Goal: Information Seeking & Learning: Check status

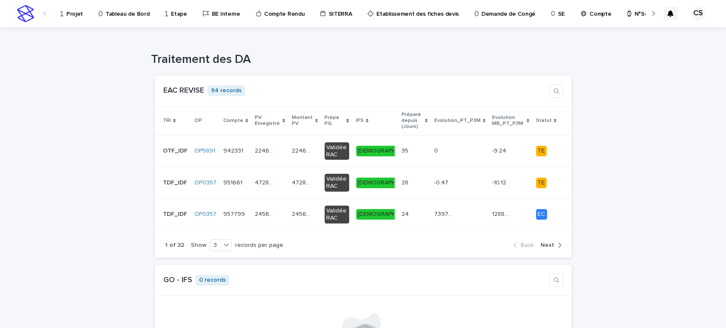
click at [63, 6] on div "Projet" at bounding box center [73, 9] width 27 height 18
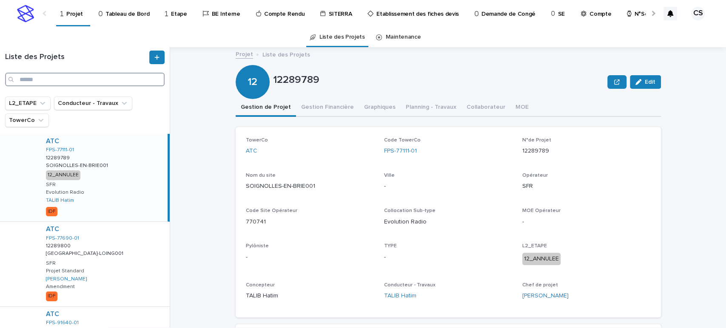
click at [100, 76] on input "Search" at bounding box center [84, 80] width 159 height 14
paste input "**********"
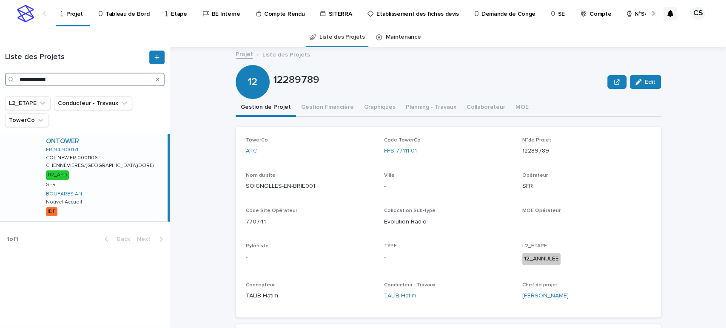
type input "**********"
click at [125, 153] on div "ONTOWER FR-94-900171 COL.NEW.FR.0001106 COL.NEW.FR.0001106 CHENNEVIERES/MARNE(D…" at bounding box center [103, 178] width 128 height 88
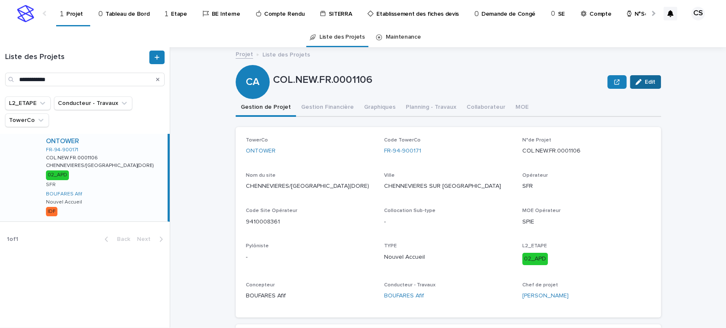
click at [646, 84] on span "Edit" at bounding box center [649, 82] width 11 height 6
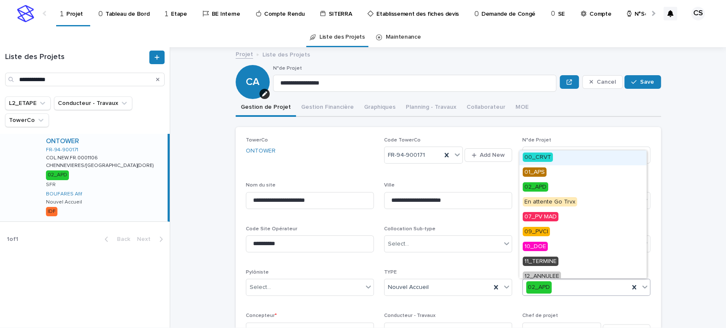
click at [584, 287] on div "02_APD" at bounding box center [575, 288] width 106 height 14
click at [550, 218] on span "07_PV MAD" at bounding box center [540, 216] width 36 height 9
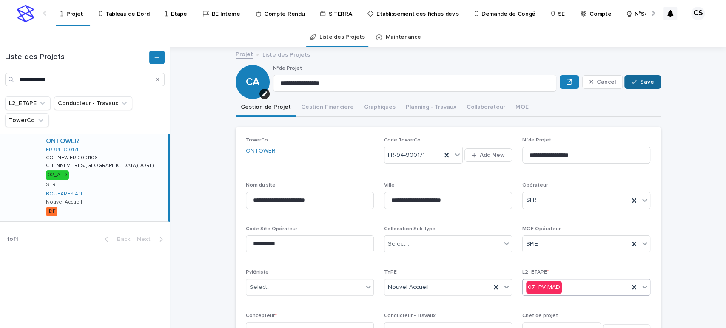
click at [635, 87] on button "Save" at bounding box center [642, 82] width 36 height 14
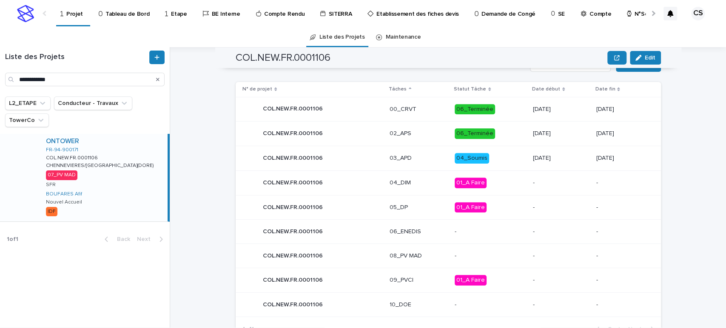
scroll to position [417, 0]
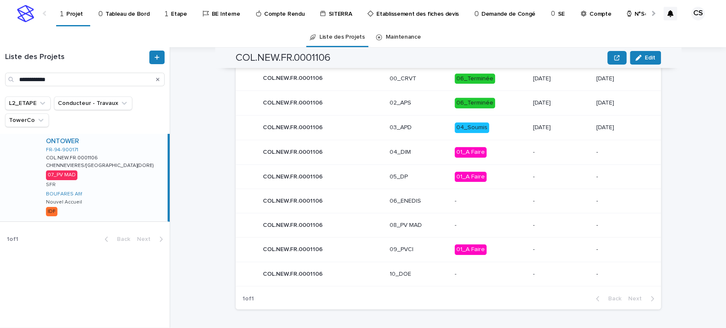
click at [496, 227] on p "-" at bounding box center [490, 225] width 72 height 7
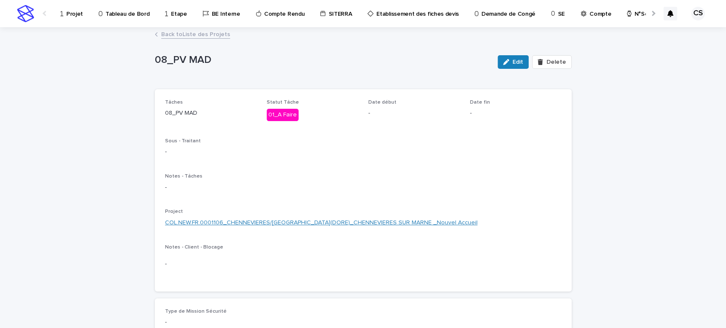
click at [316, 225] on link "COL.NEW.FR.0001106_CHENNEVIERES/MARNE(DORE)_CHENNEVIERES SUR MARNE _Nouvel Accu…" at bounding box center [321, 222] width 312 height 9
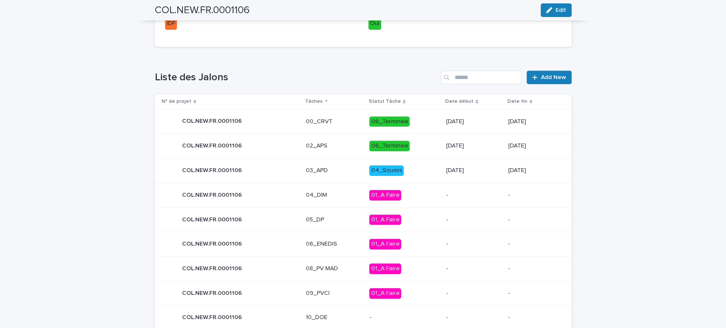
scroll to position [388, 0]
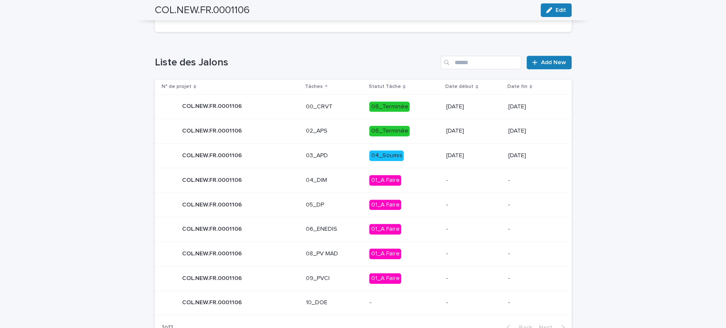
click at [462, 255] on p "-" at bounding box center [473, 253] width 55 height 7
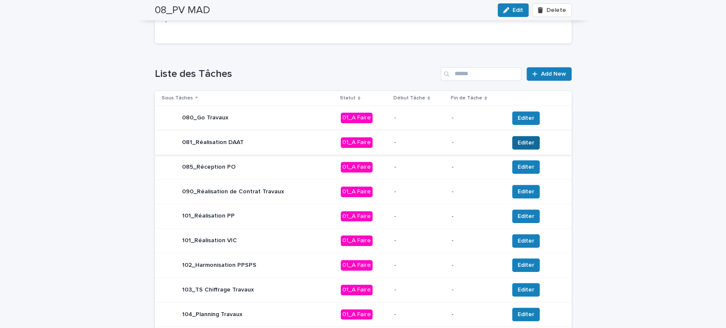
scroll to position [313, 0]
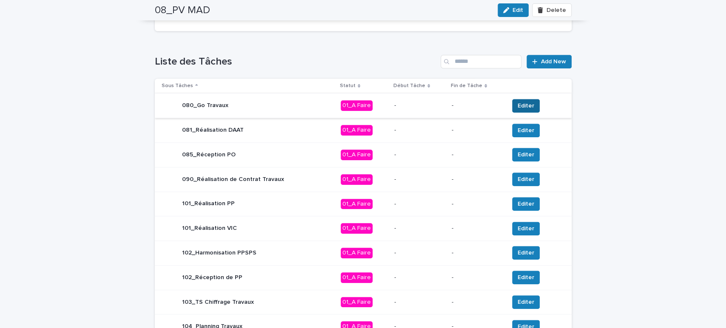
click at [526, 106] on span "Editer" at bounding box center [525, 106] width 17 height 9
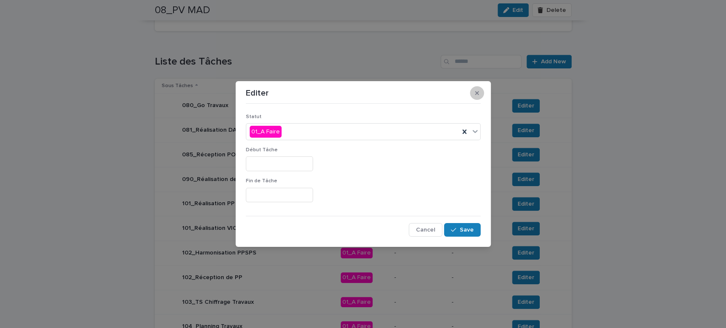
click at [475, 91] on icon "button" at bounding box center [477, 93] width 4 height 4
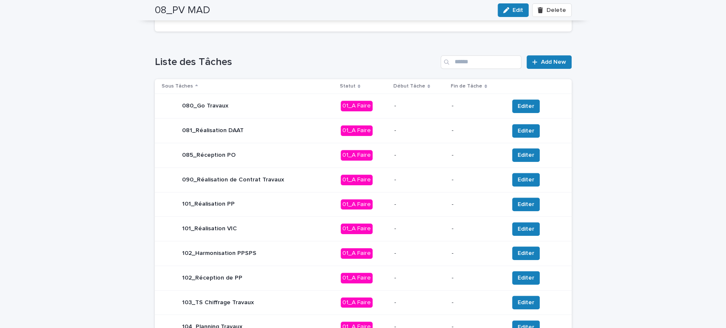
scroll to position [13, 0]
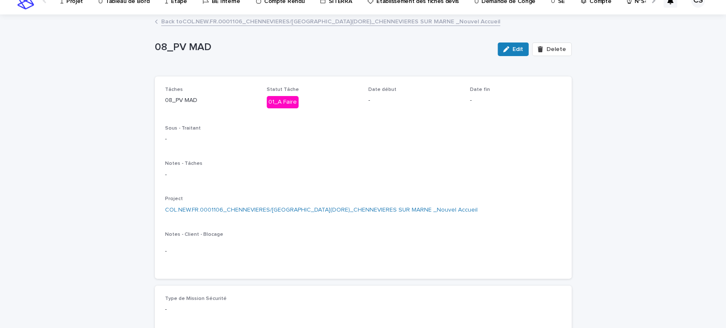
click at [289, 22] on link "Back to COL.NEW.FR.0001106_CHENNEVIERES/MARNE(DORE)_CHENNEVIERES SUR MARNE _Nou…" at bounding box center [330, 21] width 339 height 10
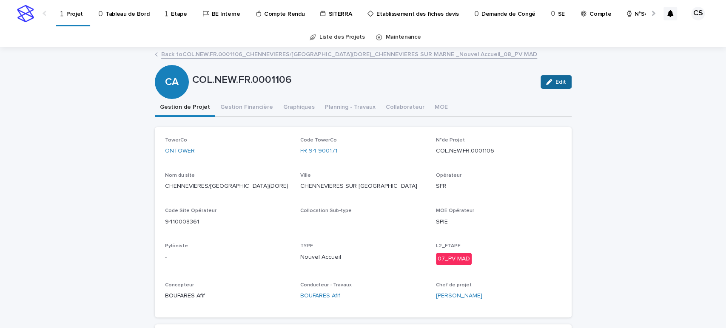
click at [544, 75] on button "Edit" at bounding box center [555, 82] width 31 height 14
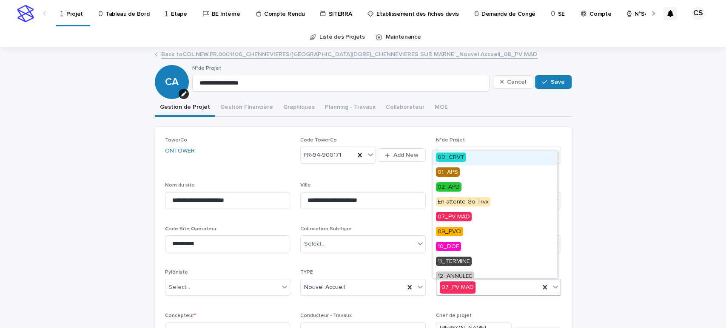
click at [488, 285] on div "07_PV MAD" at bounding box center [488, 288] width 104 height 14
click at [472, 186] on div "02_APD" at bounding box center [494, 187] width 125 height 15
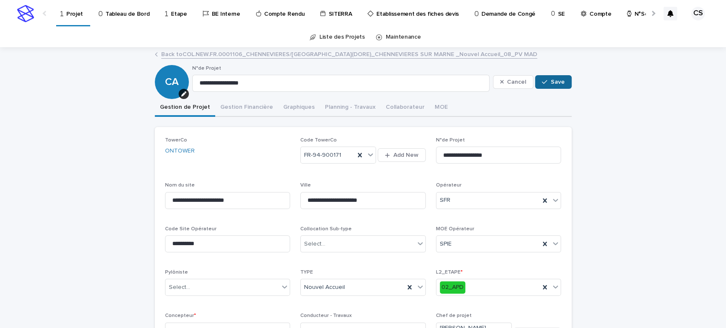
click at [541, 83] on icon "button" at bounding box center [543, 82] width 5 height 6
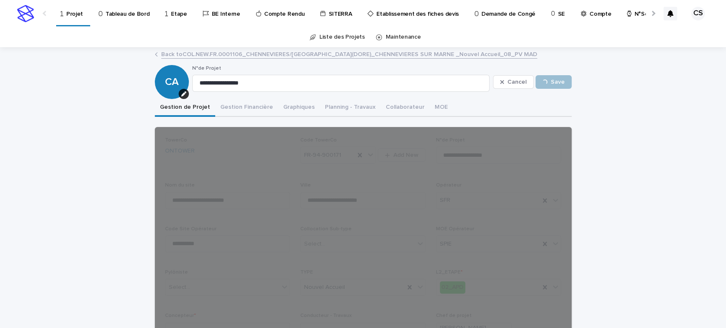
click at [312, 54] on link "Back to COL.NEW.FR.0001106_CHENNEVIERES/MARNE(DORE)_CHENNEVIERES SUR MARNE _Nou…" at bounding box center [349, 54] width 376 height 10
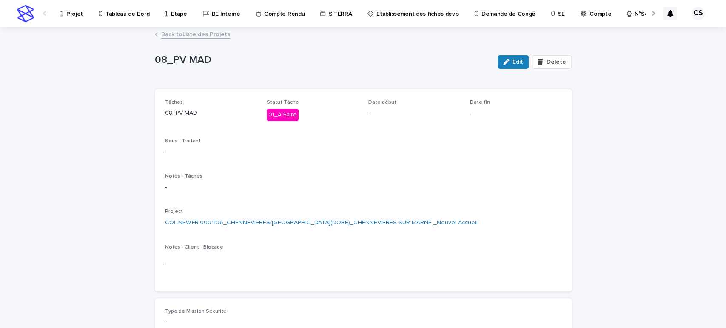
click at [200, 34] on link "Back to Liste des Projets" at bounding box center [195, 34] width 69 height 10
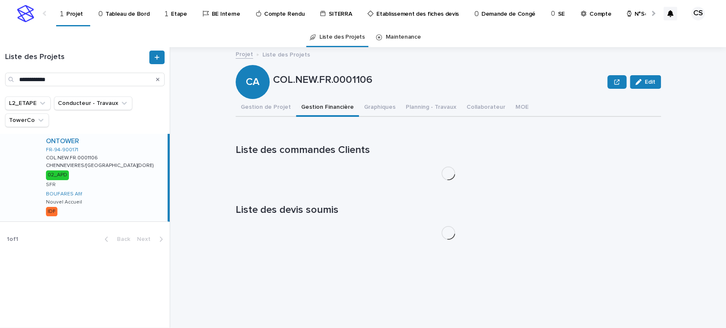
click at [306, 108] on button "Gestion Financière" at bounding box center [327, 108] width 63 height 18
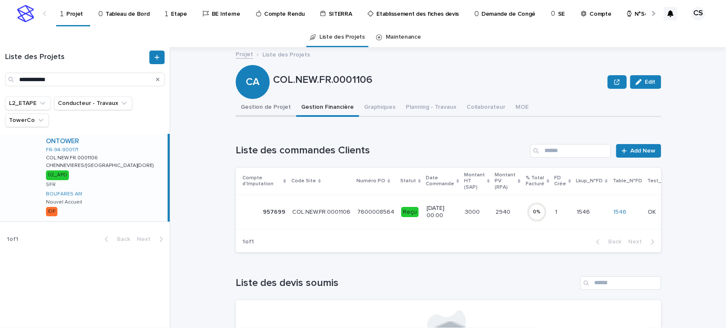
click at [269, 107] on button "Gestion de Projet" at bounding box center [265, 108] width 60 height 18
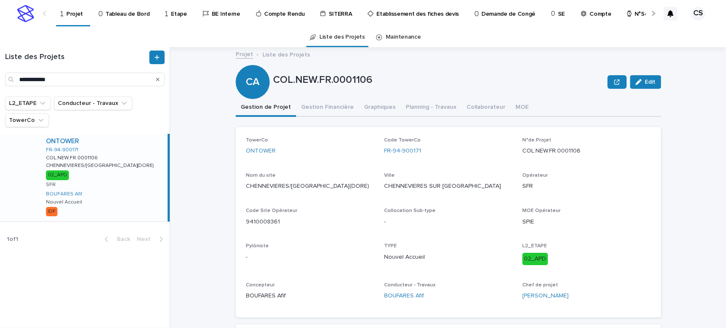
click at [640, 14] on p "N°Semaine" at bounding box center [649, 9] width 30 height 18
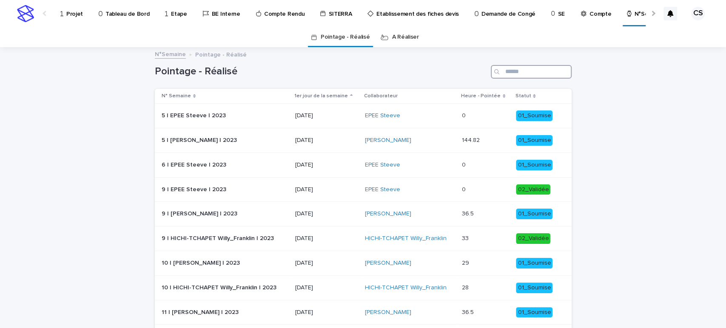
click at [503, 71] on input "Search" at bounding box center [530, 72] width 81 height 14
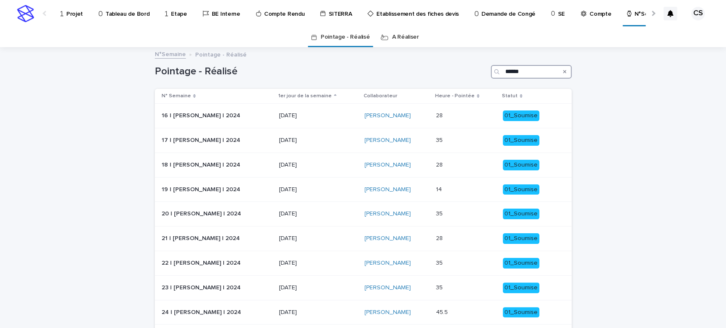
scroll to position [93, 0]
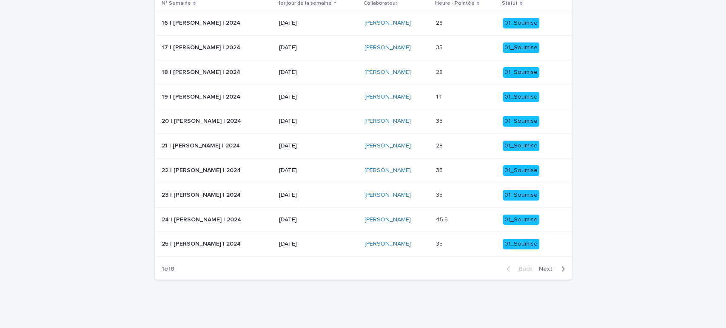
type input "******"
click at [544, 266] on span "Next" at bounding box center [548, 269] width 19 height 6
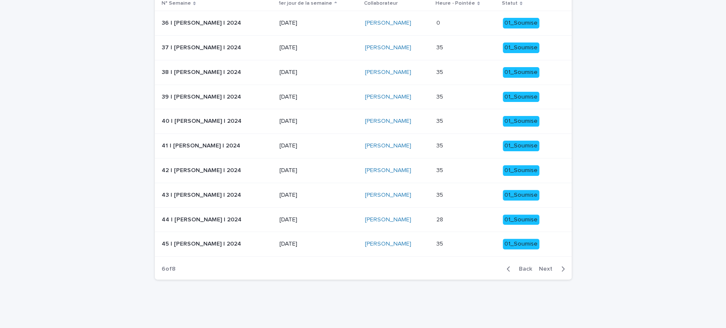
click at [544, 266] on span "Next" at bounding box center [548, 269] width 19 height 6
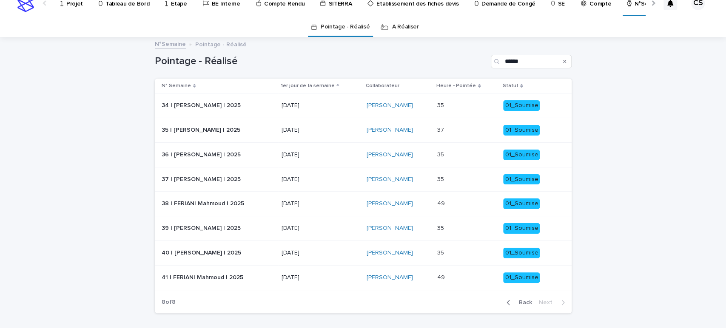
scroll to position [10, 0]
click at [523, 300] on span "Back" at bounding box center [522, 303] width 18 height 6
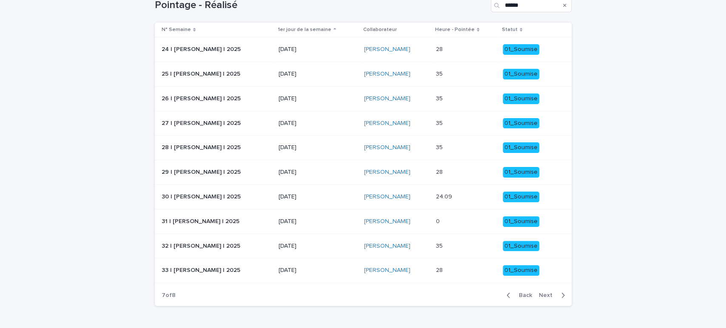
scroll to position [67, 0]
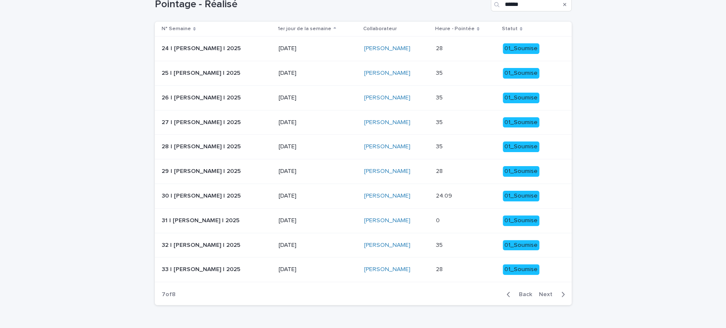
click at [464, 222] on p at bounding box center [466, 220] width 60 height 7
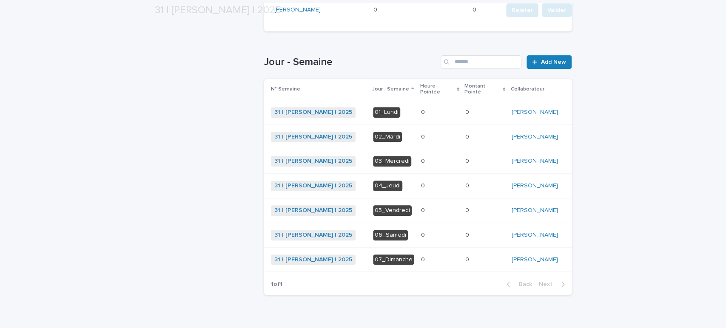
scroll to position [212, 0]
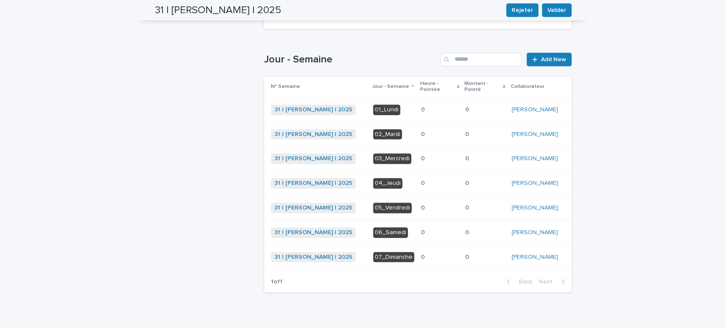
click at [126, 106] on div "Loading... Saving… Loading... Saving… 31 | FERIANI Mahmoud | 2025 Rejeter Valid…" at bounding box center [363, 89] width 726 height 506
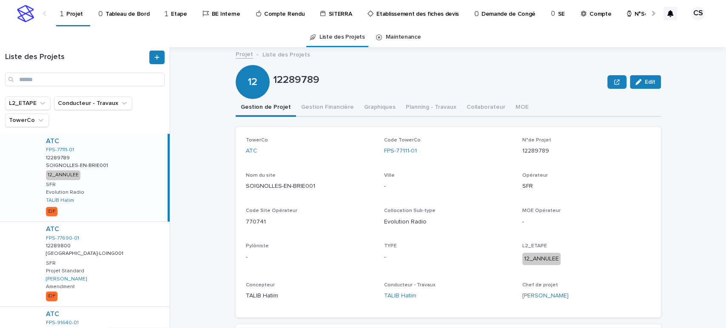
click at [634, 15] on p "N°Semaine" at bounding box center [649, 9] width 30 height 18
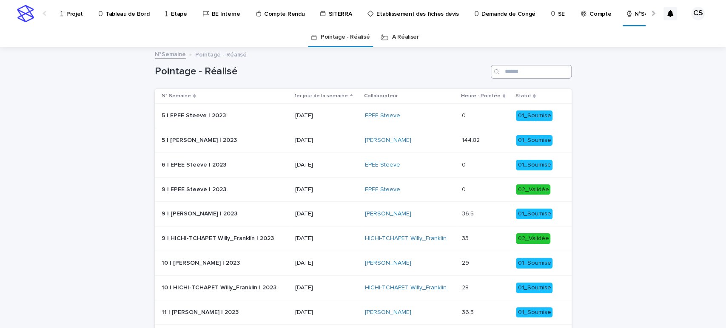
drag, startPoint x: 527, startPoint y: 63, endPoint x: 527, endPoint y: 69, distance: 6.0
click at [527, 69] on div "Pointage - Réalisé" at bounding box center [363, 68] width 417 height 41
click at [527, 69] on input "Search" at bounding box center [530, 72] width 81 height 14
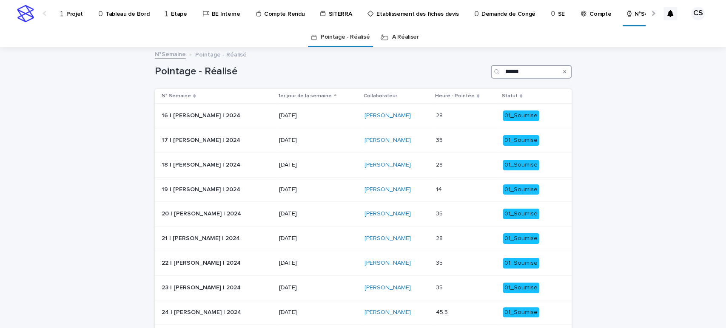
scroll to position [93, 0]
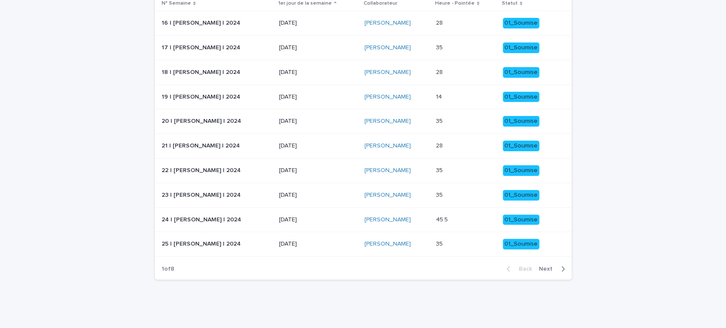
type input "******"
click at [544, 269] on span "Next" at bounding box center [548, 269] width 19 height 6
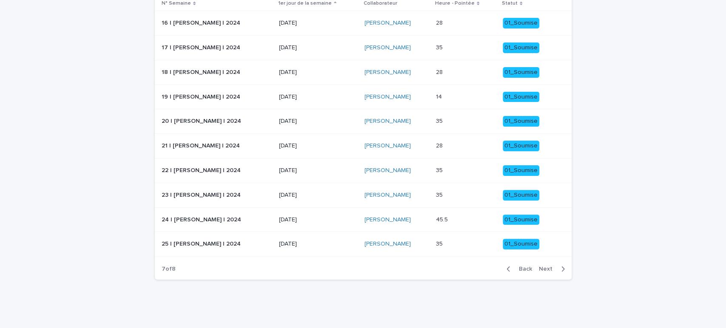
click at [544, 269] on span "Next" at bounding box center [548, 269] width 19 height 6
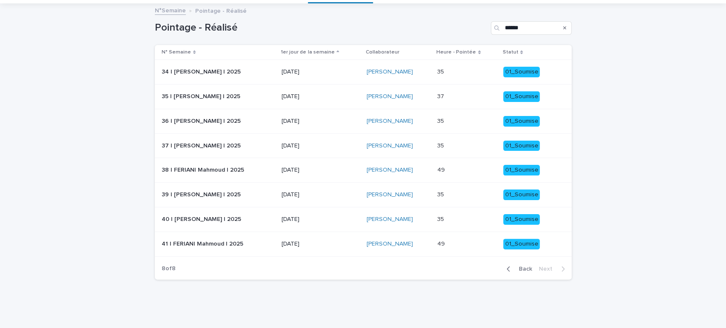
click at [519, 266] on span "Back" at bounding box center [522, 269] width 18 height 6
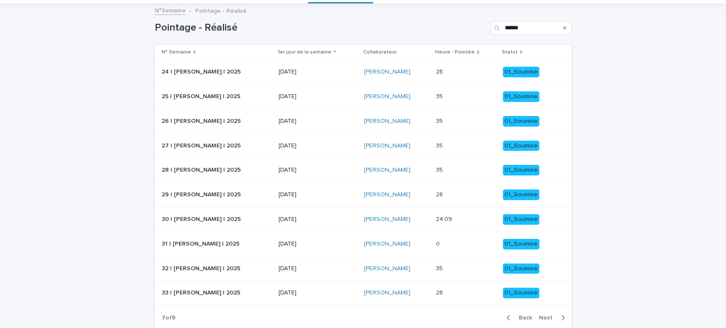
click at [546, 316] on span "Next" at bounding box center [548, 318] width 19 height 6
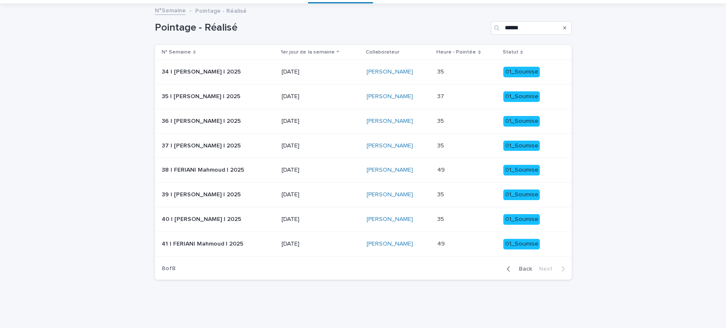
click at [464, 222] on p at bounding box center [466, 219] width 59 height 7
